Goal: Information Seeking & Learning: Learn about a topic

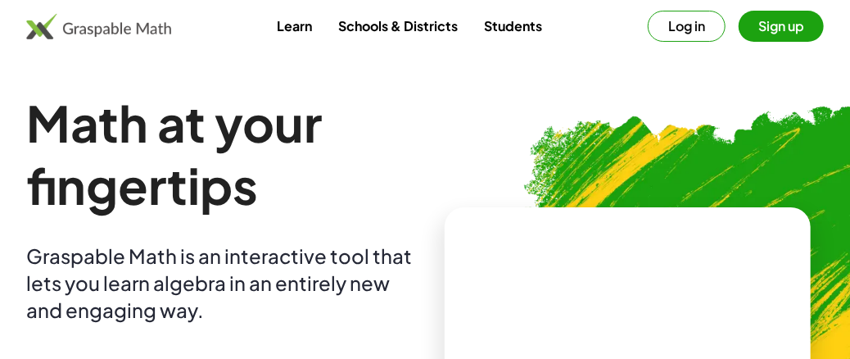
click at [694, 19] on button "Log in" at bounding box center [687, 26] width 78 height 31
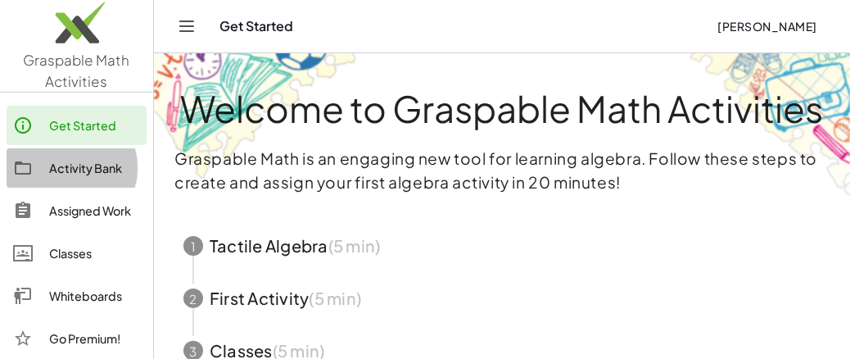
click at [106, 165] on div "Activity Bank" at bounding box center [94, 168] width 91 height 20
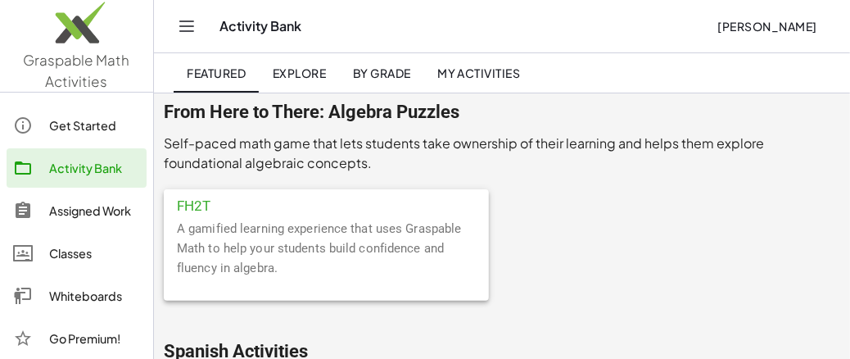
scroll to position [7207, 0]
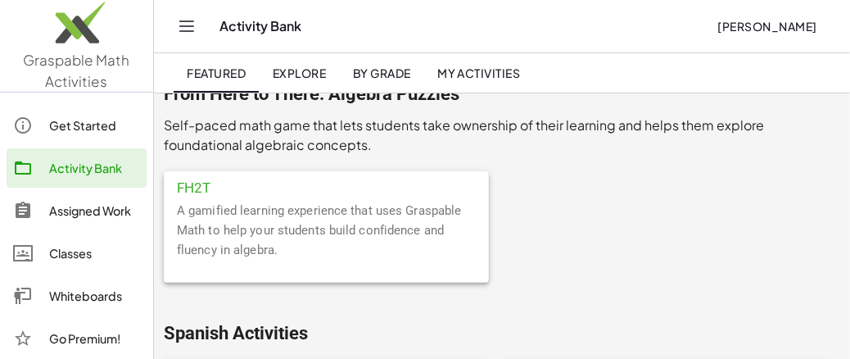
click at [318, 228] on div "A gamified learning experience that uses Graspable Math to help your students b…" at bounding box center [326, 242] width 325 height 82
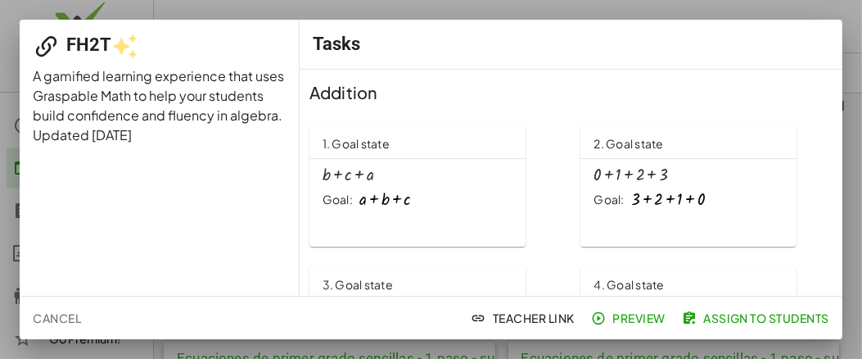
click at [377, 192] on div at bounding box center [386, 199] width 52 height 18
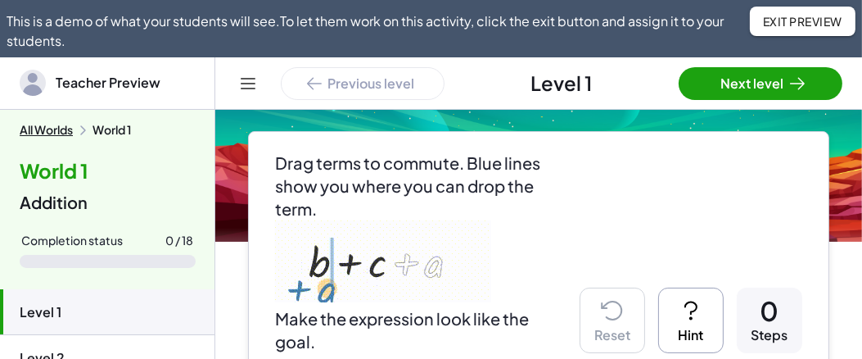
scroll to position [82, 0]
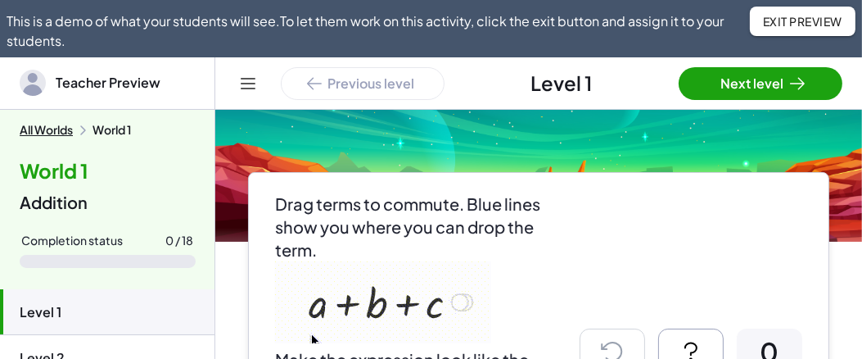
click at [764, 86] on button "Next level" at bounding box center [761, 83] width 164 height 33
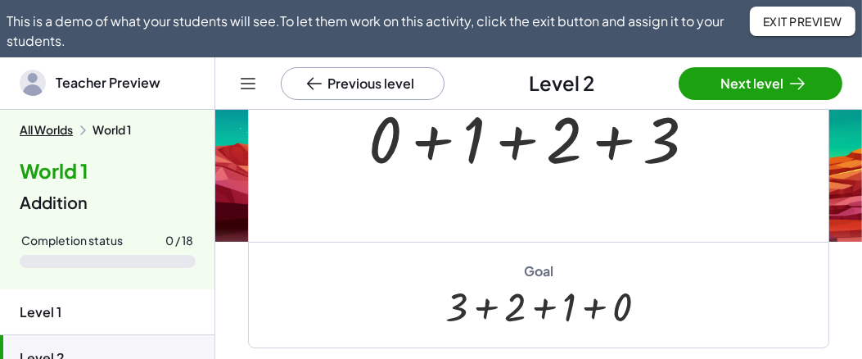
scroll to position [328, 0]
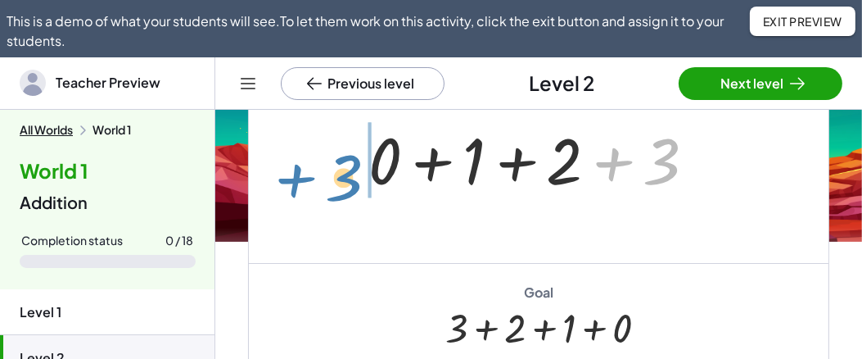
drag, startPoint x: 670, startPoint y: 161, endPoint x: 354, endPoint y: 174, distance: 316.4
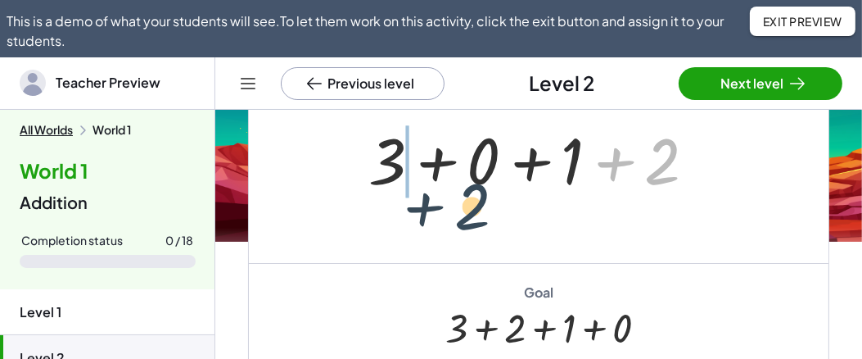
drag, startPoint x: 665, startPoint y: 171, endPoint x: 429, endPoint y: 187, distance: 236.4
click at [430, 188] on div at bounding box center [538, 158] width 357 height 84
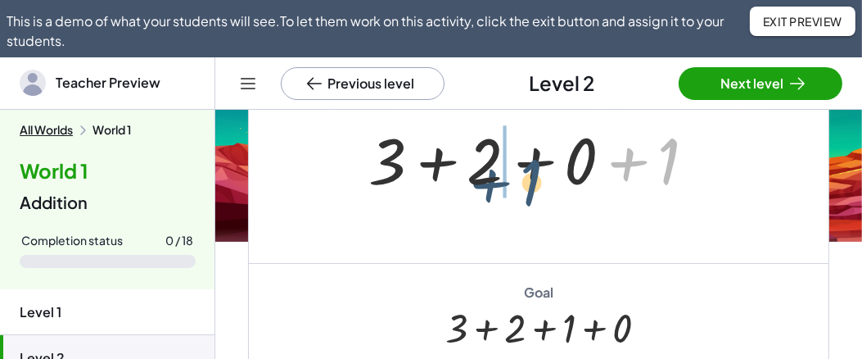
drag, startPoint x: 665, startPoint y: 165, endPoint x: 525, endPoint y: 178, distance: 140.6
click at [525, 178] on div at bounding box center [538, 158] width 357 height 84
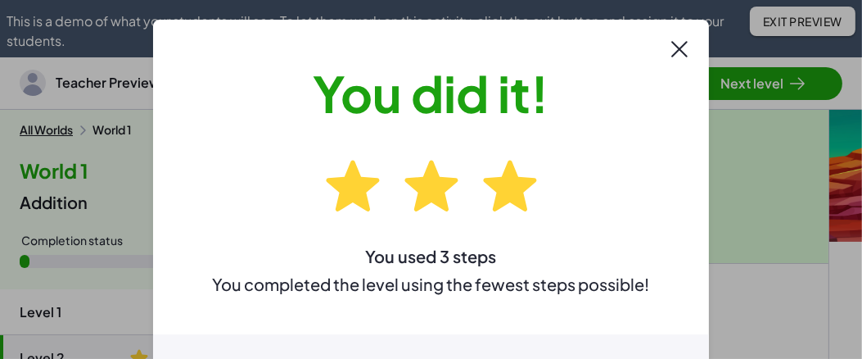
click at [681, 57] on icon at bounding box center [680, 49] width 26 height 26
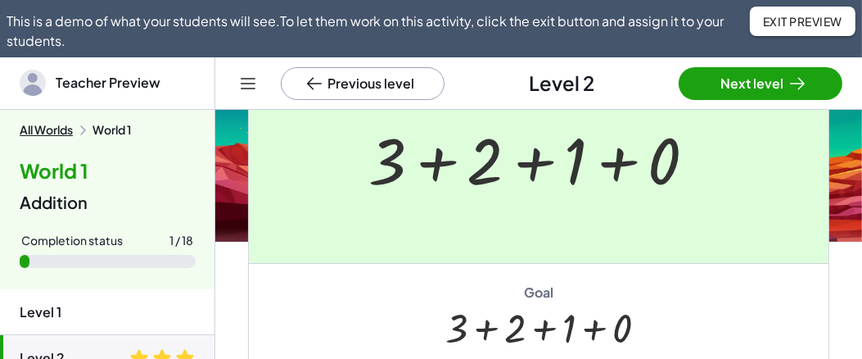
click at [735, 70] on button "Next level" at bounding box center [761, 83] width 164 height 33
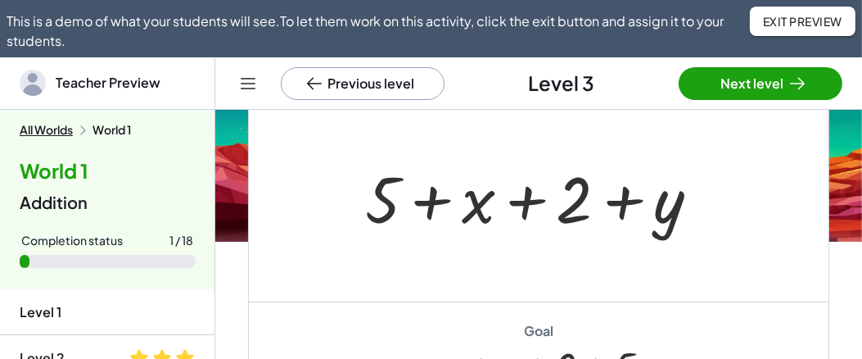
scroll to position [106, 0]
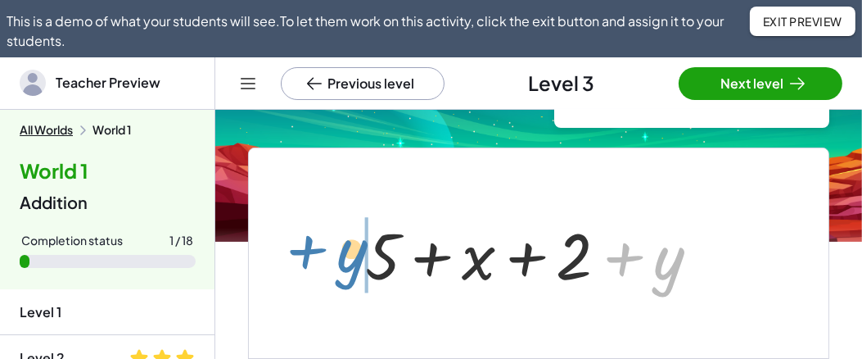
drag, startPoint x: 660, startPoint y: 251, endPoint x: 347, endPoint y: 241, distance: 313.0
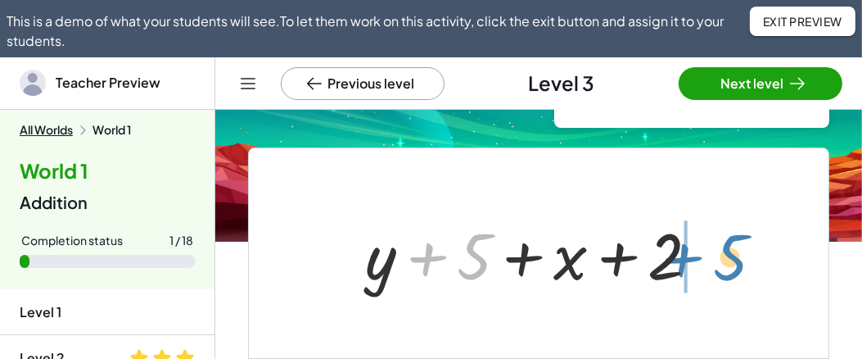
drag, startPoint x: 473, startPoint y: 262, endPoint x: 729, endPoint y: 262, distance: 256.3
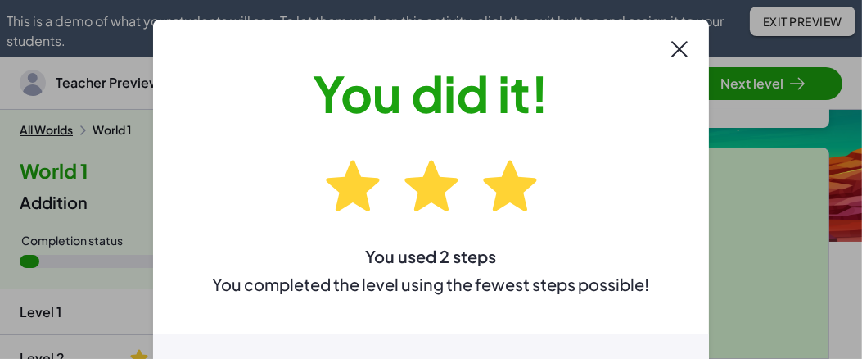
click at [681, 54] on icon at bounding box center [680, 49] width 26 height 26
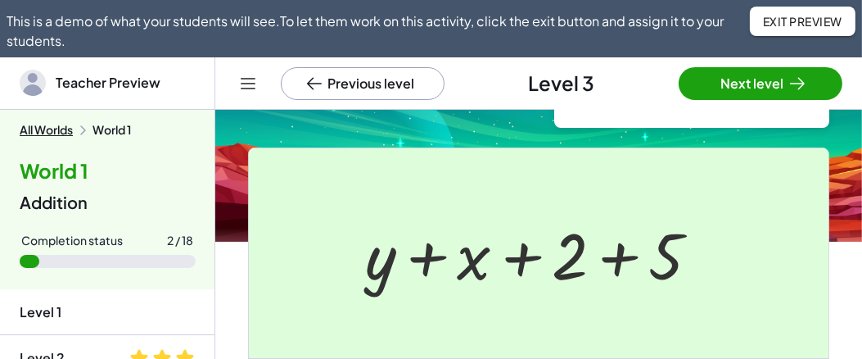
click at [721, 78] on button "Next level" at bounding box center [761, 83] width 164 height 33
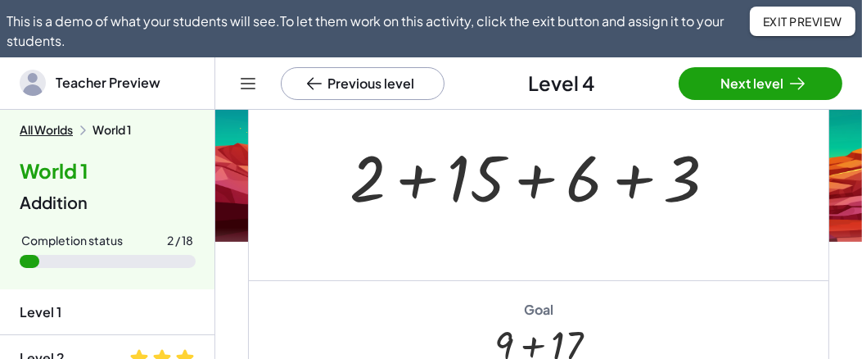
scroll to position [434, 0]
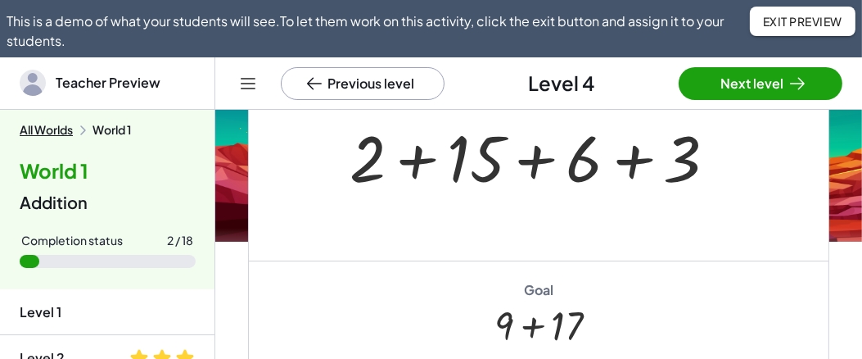
click at [414, 161] on div at bounding box center [540, 156] width 396 height 84
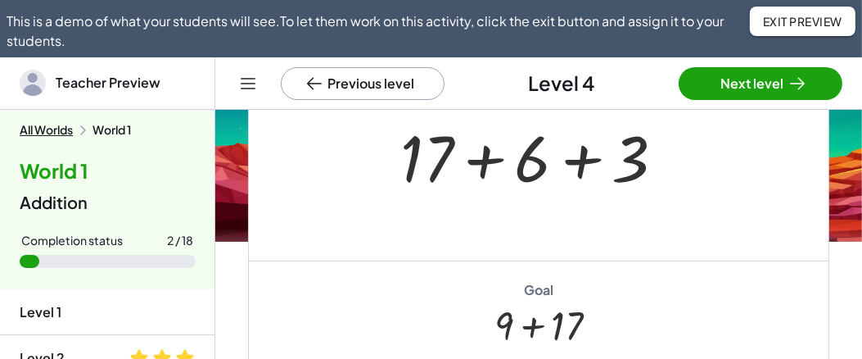
click at [574, 164] on div at bounding box center [539, 156] width 294 height 84
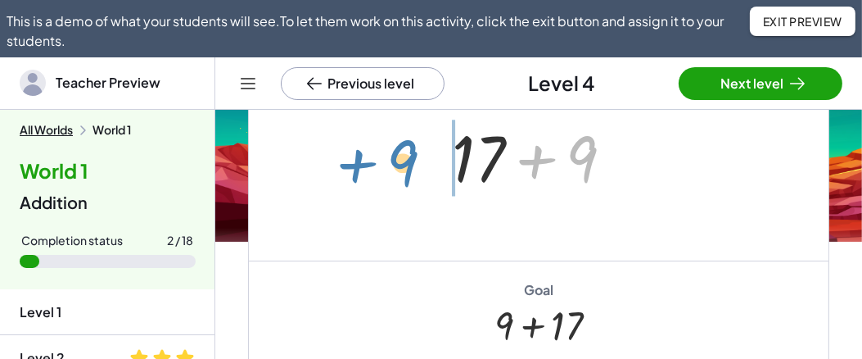
drag, startPoint x: 578, startPoint y: 152, endPoint x: 400, endPoint y: 155, distance: 178.6
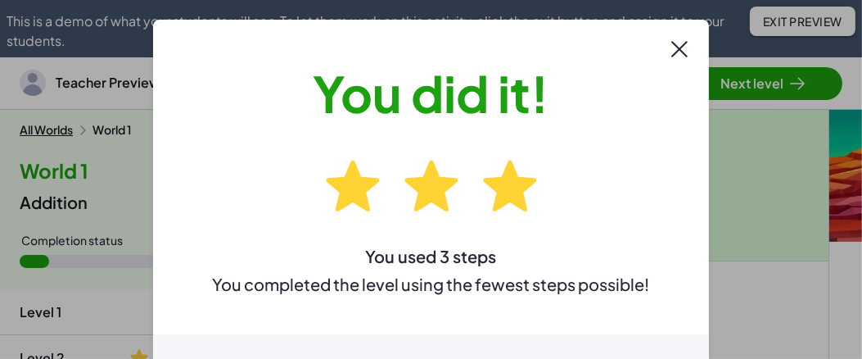
click at [675, 53] on icon at bounding box center [679, 49] width 15 height 15
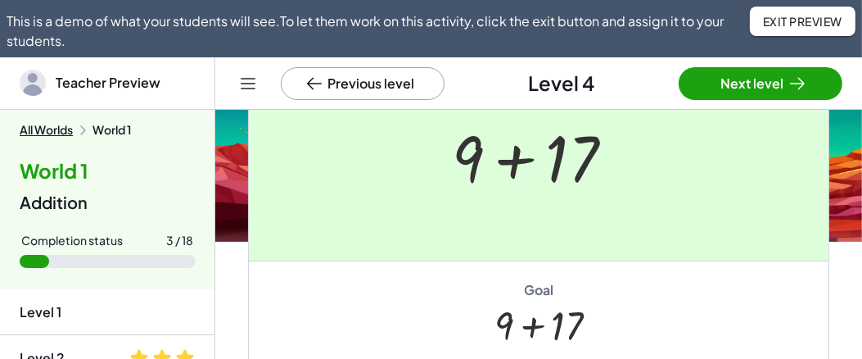
click at [726, 82] on button "Next level" at bounding box center [761, 83] width 164 height 33
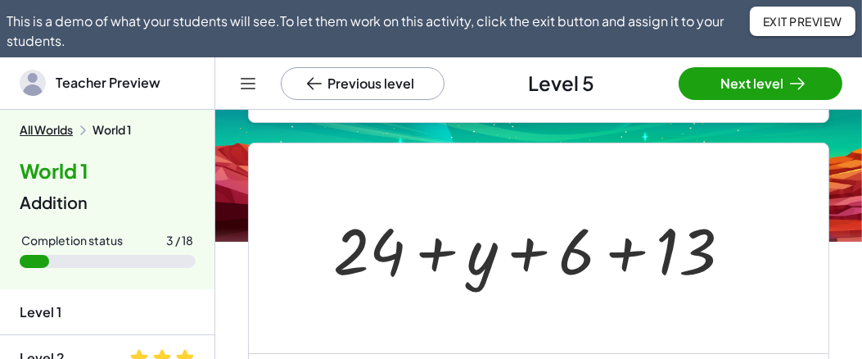
scroll to position [235, 0]
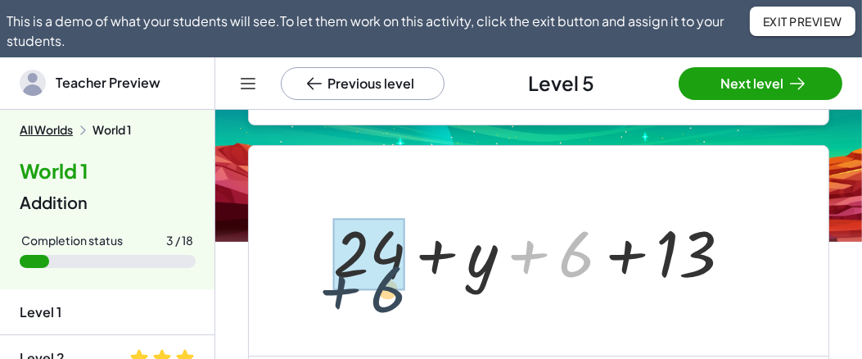
drag, startPoint x: 581, startPoint y: 262, endPoint x: 389, endPoint y: 292, distance: 193.9
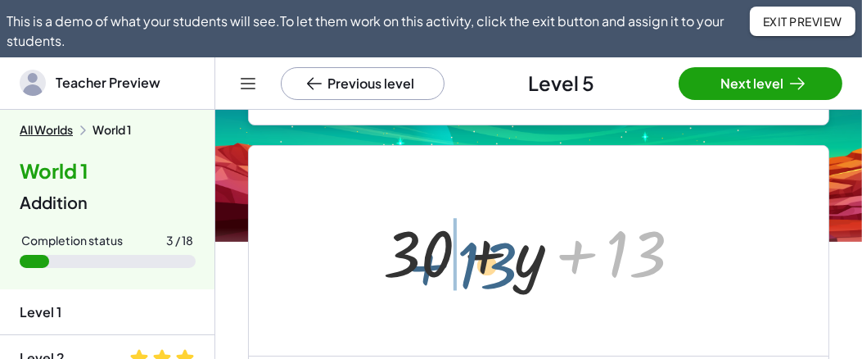
drag, startPoint x: 631, startPoint y: 260, endPoint x: 481, endPoint y: 268, distance: 150.1
click at [481, 268] on div at bounding box center [539, 251] width 328 height 84
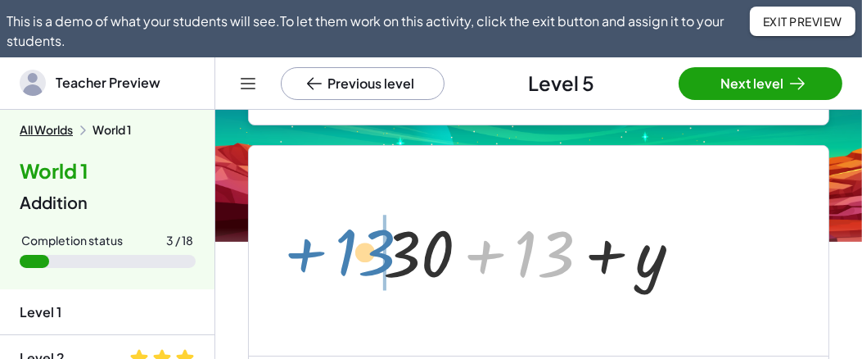
drag, startPoint x: 556, startPoint y: 254, endPoint x: 378, endPoint y: 248, distance: 178.6
click at [377, 249] on div at bounding box center [539, 251] width 328 height 84
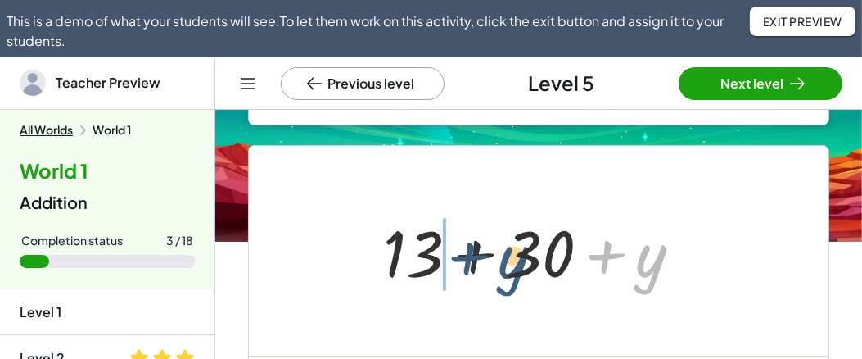
drag, startPoint x: 651, startPoint y: 267, endPoint x: 511, endPoint y: 267, distance: 140.0
click at [511, 267] on div at bounding box center [539, 251] width 328 height 84
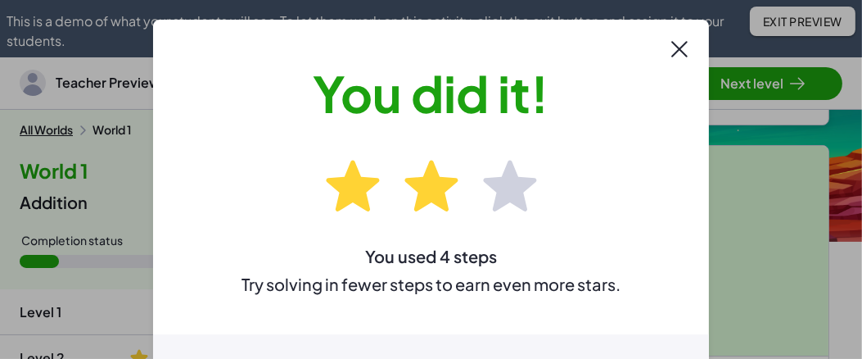
click at [676, 53] on icon at bounding box center [680, 49] width 26 height 26
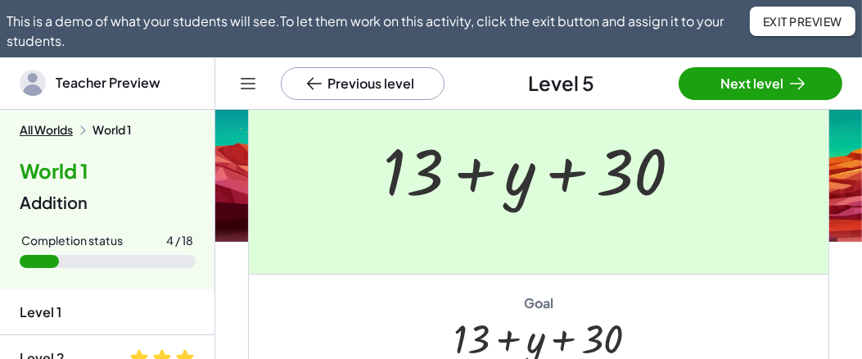
scroll to position [71, 0]
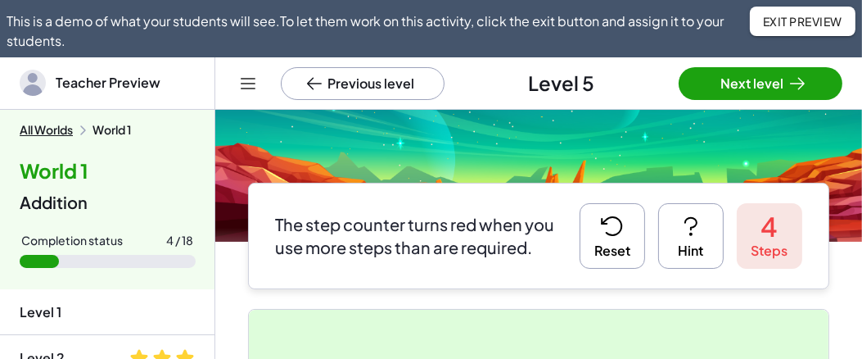
click at [599, 235] on icon at bounding box center [612, 226] width 26 height 26
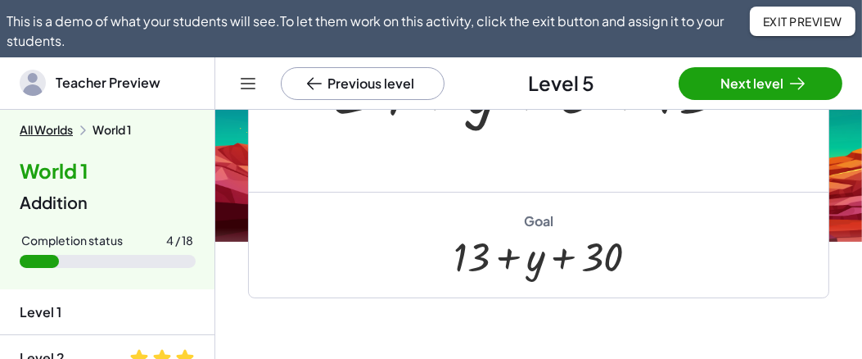
scroll to position [317, 0]
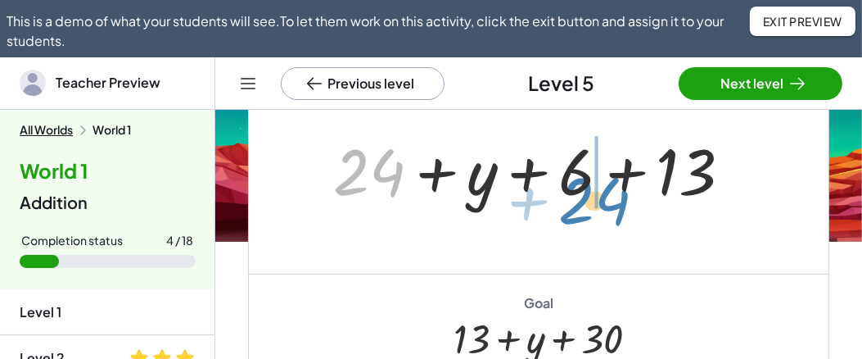
drag, startPoint x: 369, startPoint y: 179, endPoint x: 596, endPoint y: 199, distance: 227.8
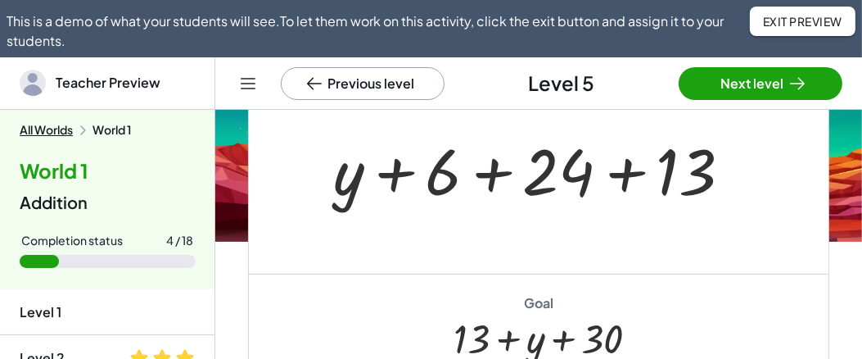
click at [489, 183] on div at bounding box center [539, 169] width 428 height 84
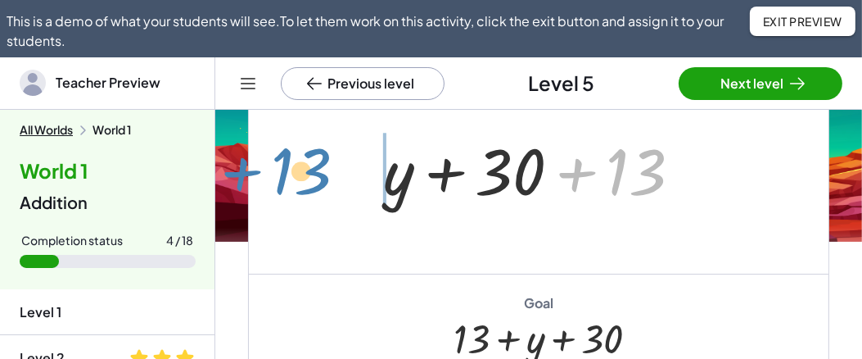
drag, startPoint x: 621, startPoint y: 170, endPoint x: 286, endPoint y: 169, distance: 335.0
click at [286, 169] on div "+ 24 + y + 6 + 13 + y + 6 + 24 + 13 + 13 + y + + 13 30" at bounding box center [539, 169] width 580 height 210
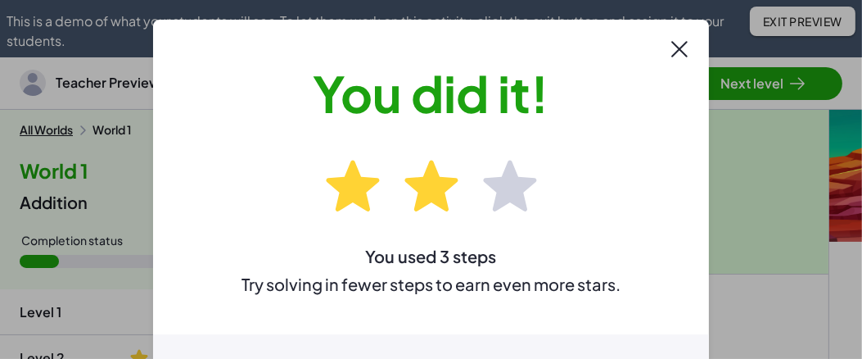
click at [681, 52] on icon at bounding box center [680, 49] width 26 height 26
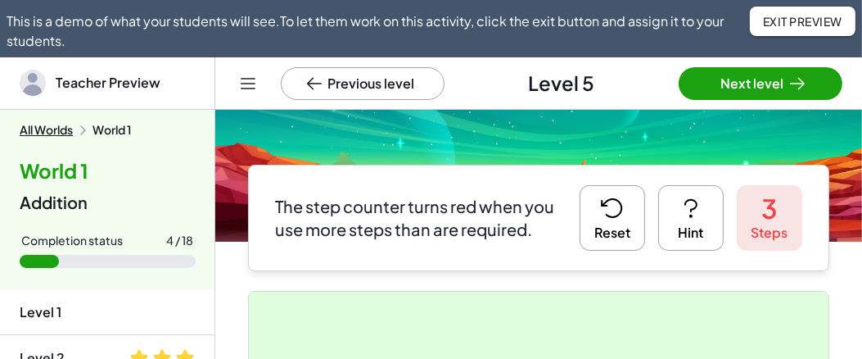
scroll to position [71, 0]
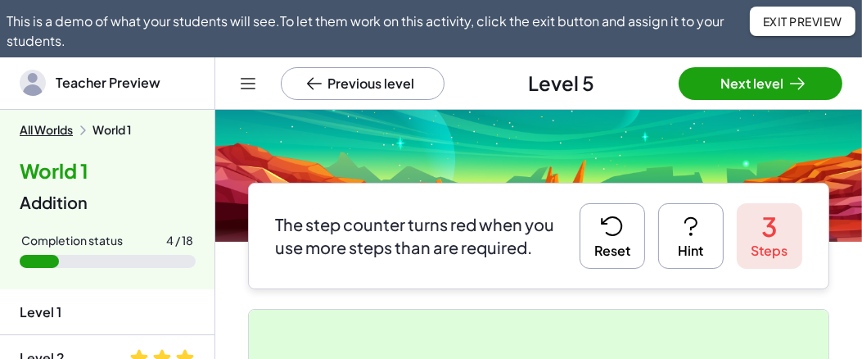
click at [605, 225] on icon at bounding box center [612, 226] width 26 height 26
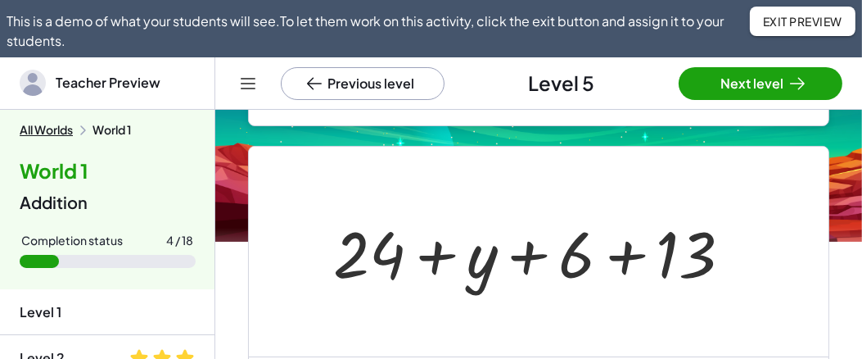
scroll to position [317, 0]
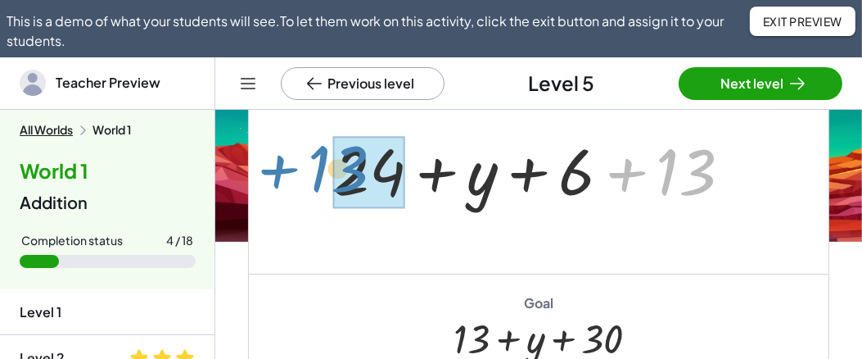
drag, startPoint x: 689, startPoint y: 168, endPoint x: 341, endPoint y: 163, distance: 348.1
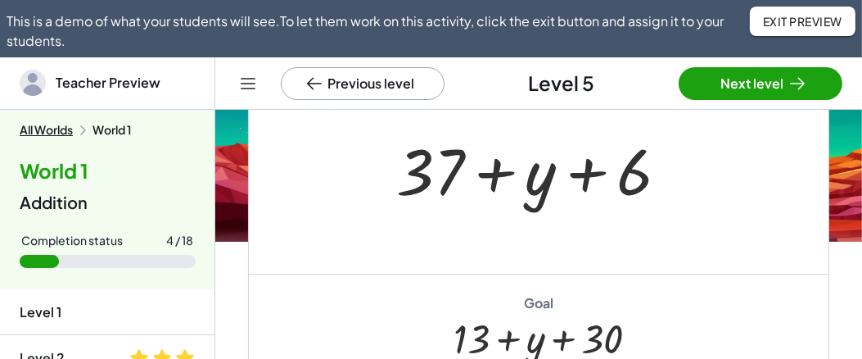
scroll to position [71, 0]
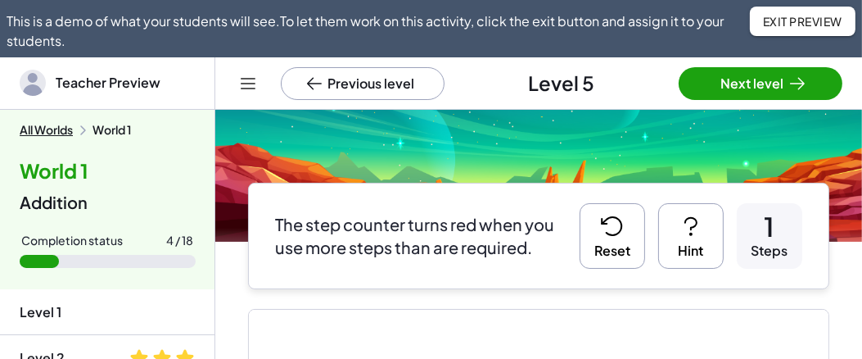
click at [598, 247] on button "Reset" at bounding box center [613, 236] width 66 height 66
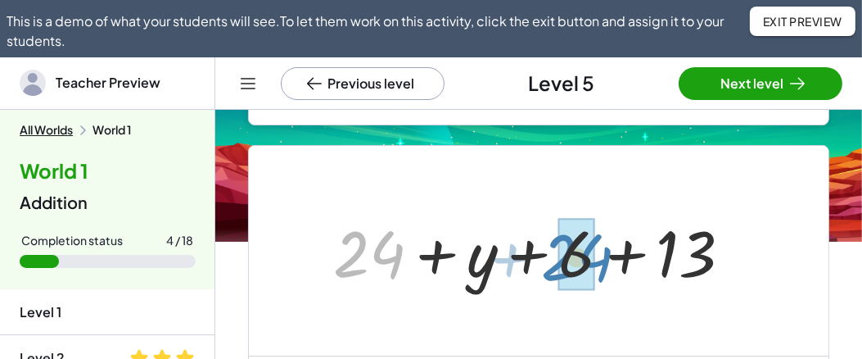
drag, startPoint x: 368, startPoint y: 261, endPoint x: 576, endPoint y: 265, distance: 208.0
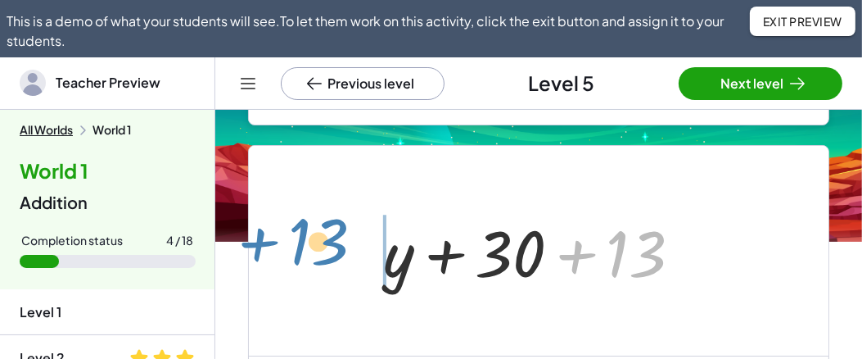
drag, startPoint x: 630, startPoint y: 260, endPoint x: 312, endPoint y: 247, distance: 318.0
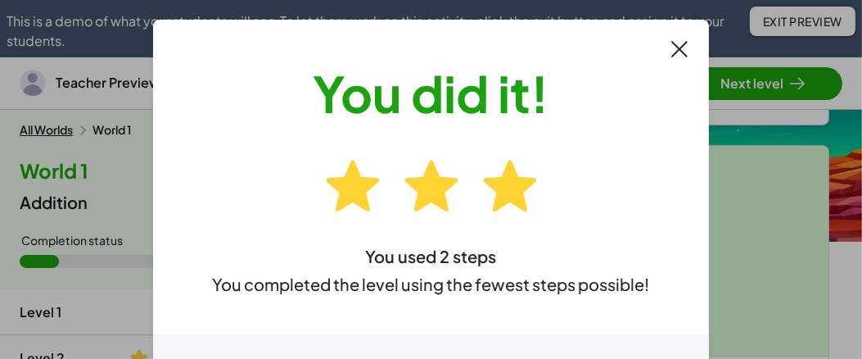
click at [676, 48] on icon at bounding box center [680, 49] width 26 height 26
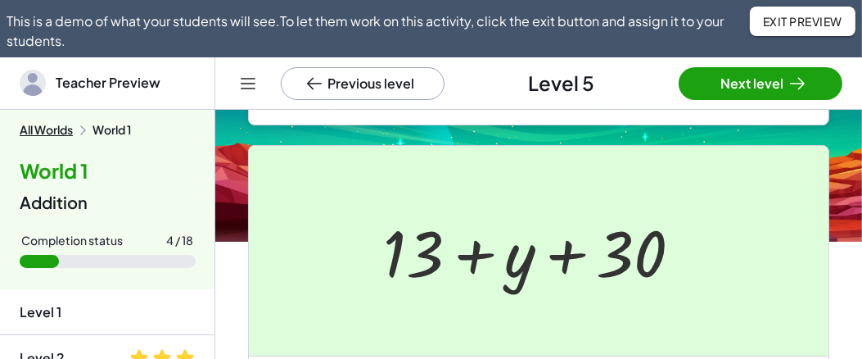
click at [720, 84] on button "Next level" at bounding box center [761, 83] width 164 height 33
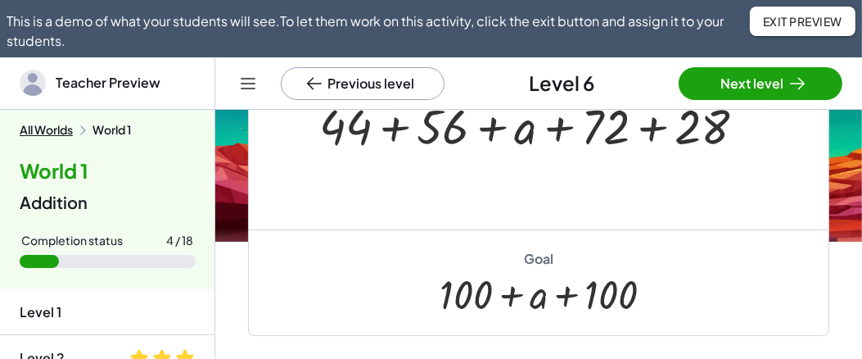
scroll to position [153, 0]
